Goal: Information Seeking & Learning: Learn about a topic

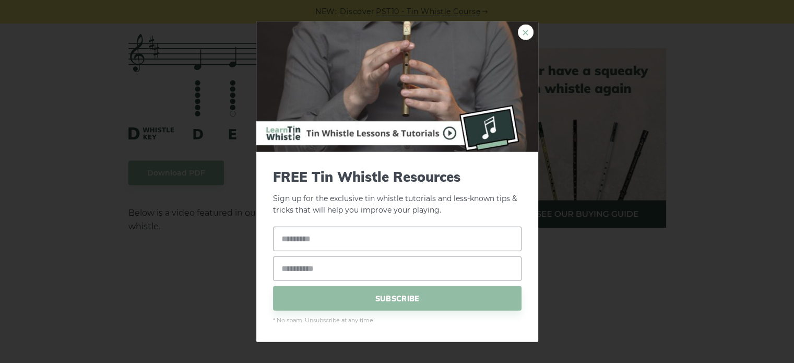
click at [526, 28] on link "×" at bounding box center [526, 32] width 16 height 16
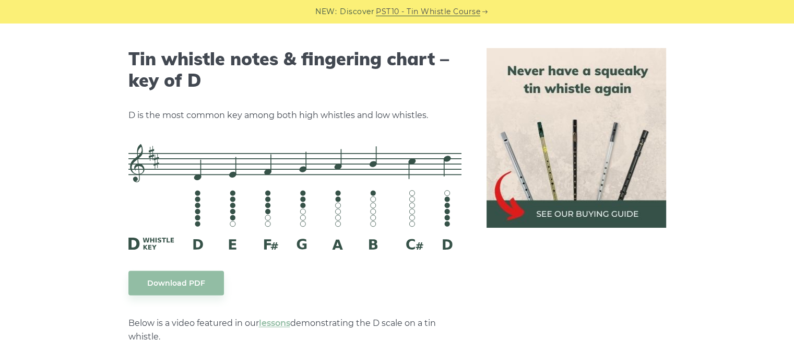
scroll to position [1571, 0]
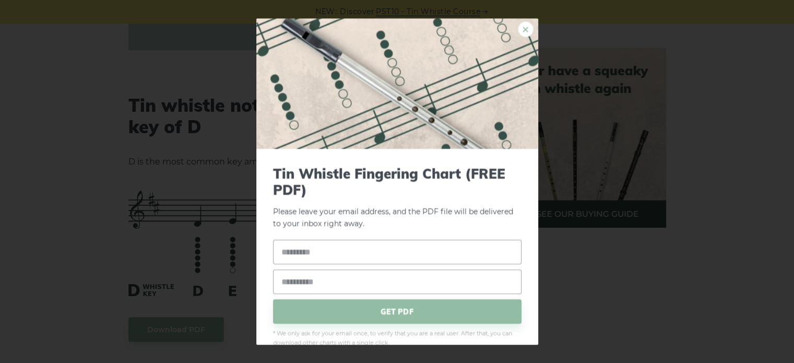
click at [518, 28] on link "×" at bounding box center [526, 29] width 16 height 16
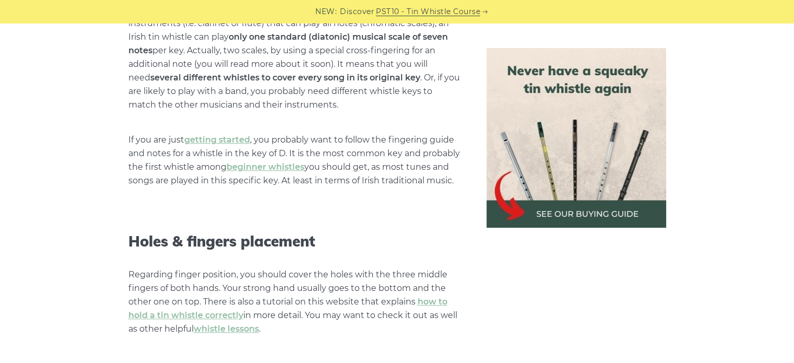
scroll to position [787, 0]
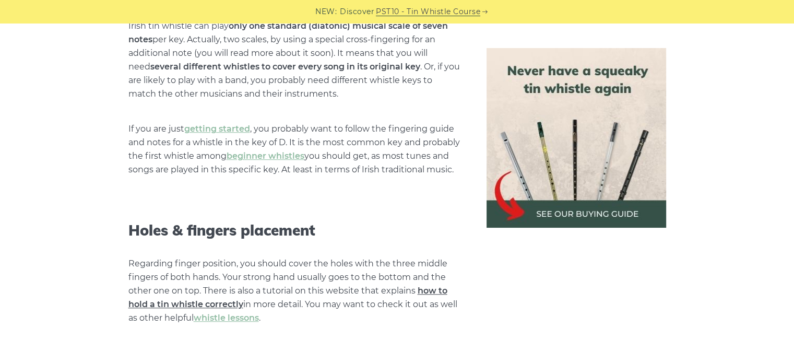
click at [209, 305] on link "how to hold a tin whistle correctly" at bounding box center [287, 297] width 319 height 23
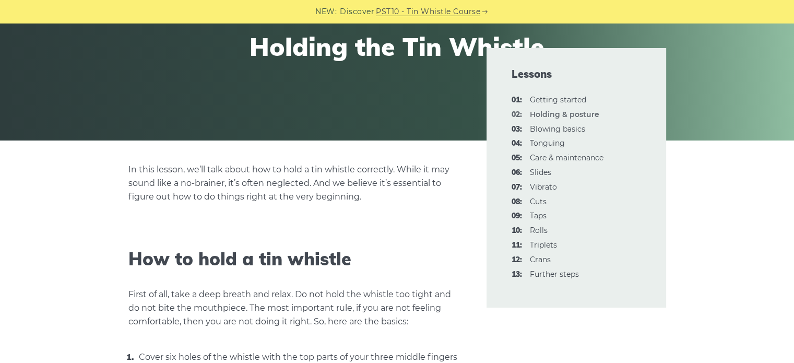
scroll to position [104, 0]
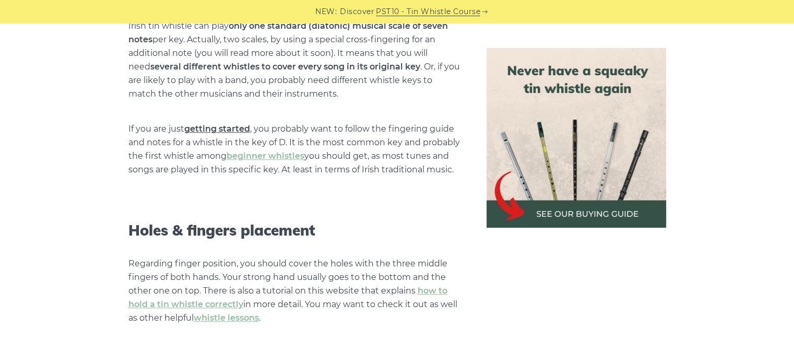
click at [233, 127] on link "getting started" at bounding box center [217, 129] width 66 height 10
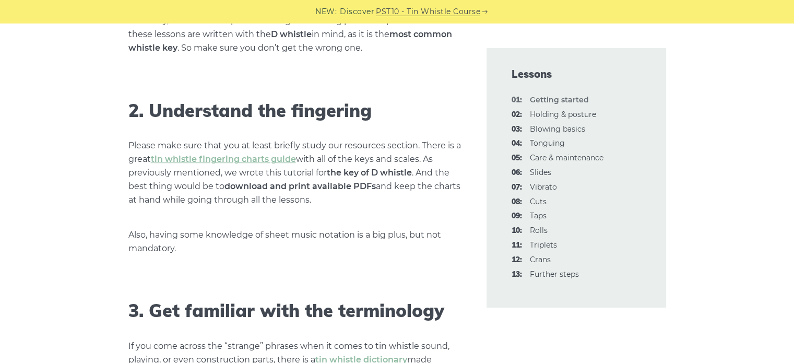
scroll to position [783, 0]
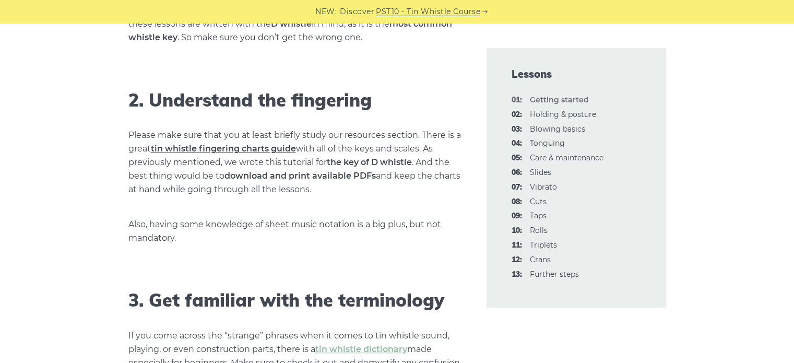
click at [239, 150] on link "tin whistle fingering charts guide" at bounding box center [223, 149] width 145 height 10
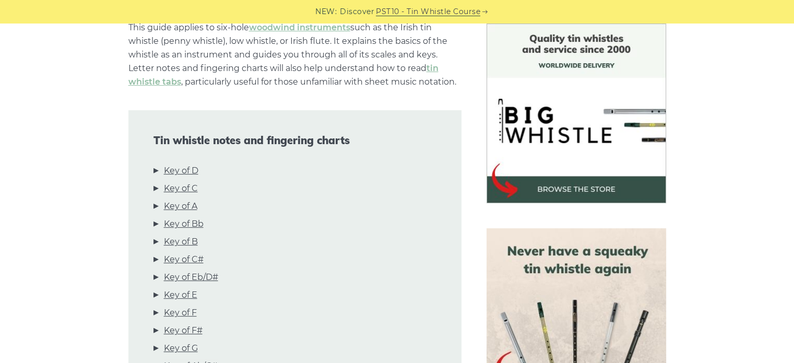
scroll to position [261, 0]
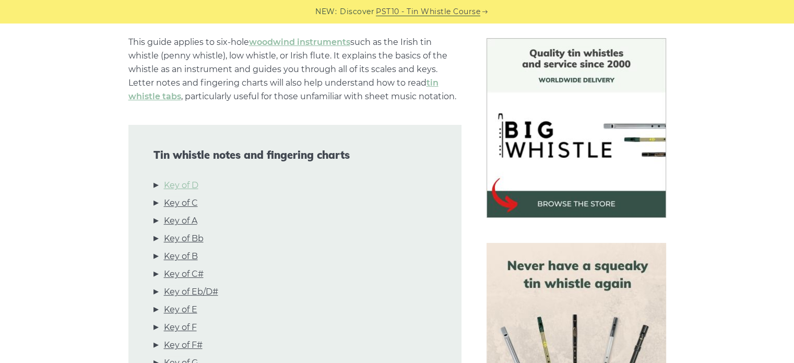
click at [194, 185] on link "Key of D" at bounding box center [181, 186] width 34 height 14
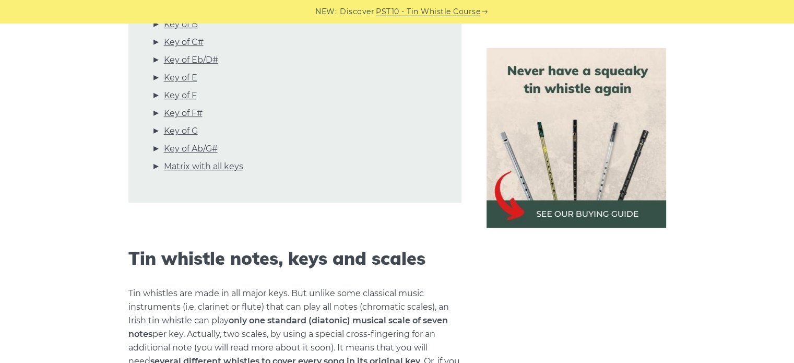
scroll to position [322, 0]
